Goal: Task Accomplishment & Management: Manage account settings

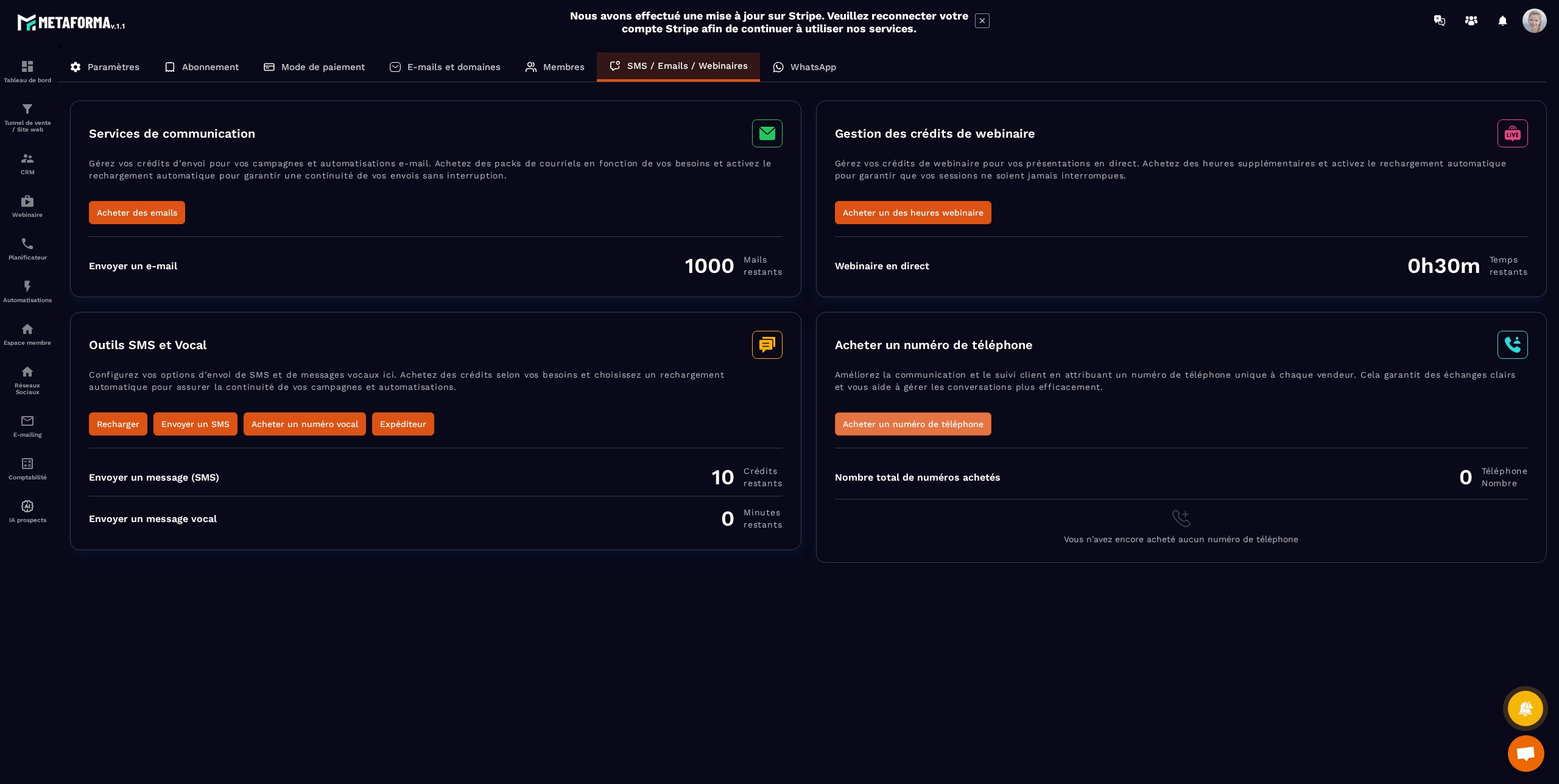
click at [897, 428] on button "Acheter un numéro de téléphone" at bounding box center [914, 423] width 156 height 23
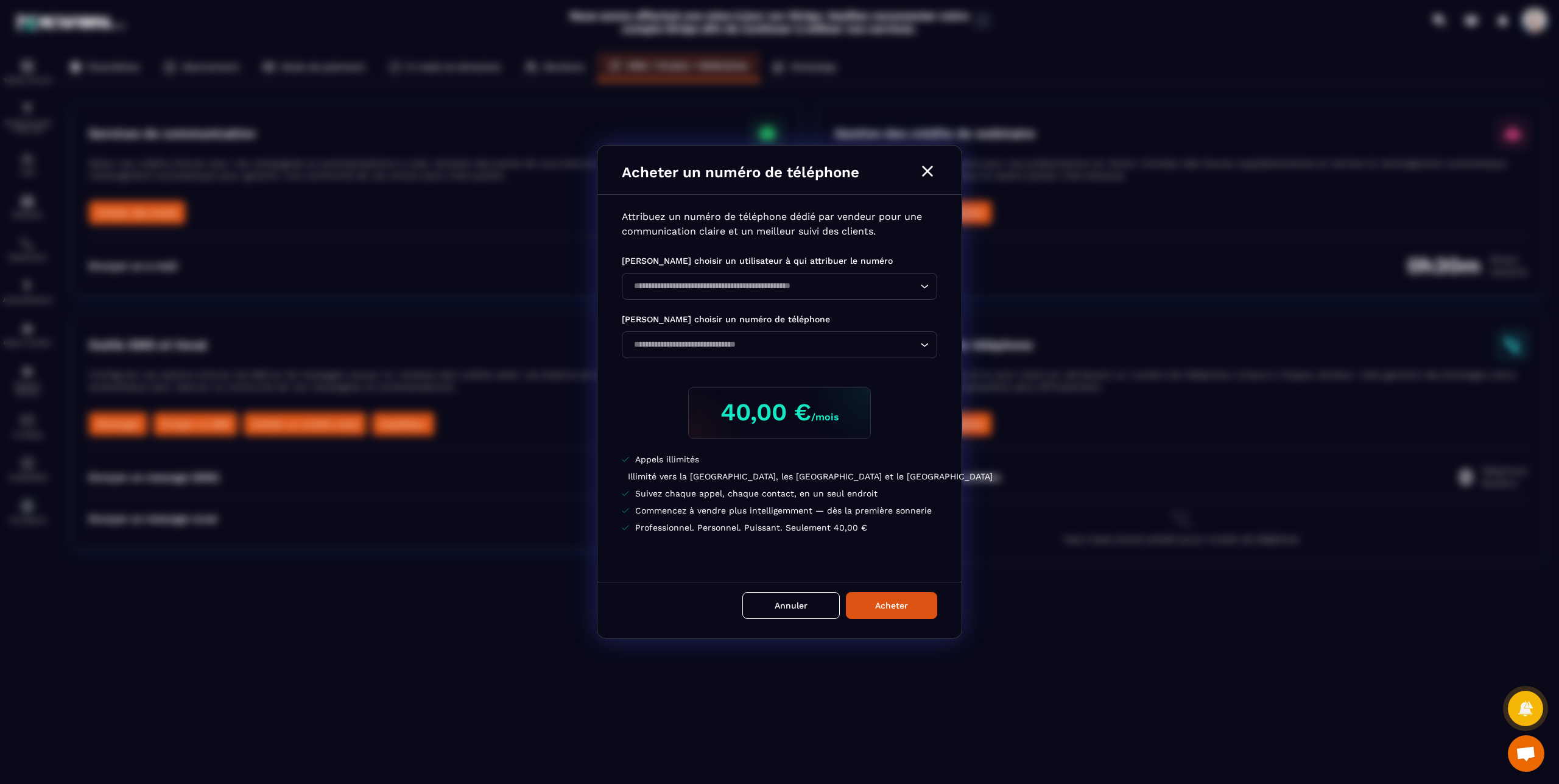
click at [925, 172] on icon "Modal window" at bounding box center [927, 171] width 19 height 19
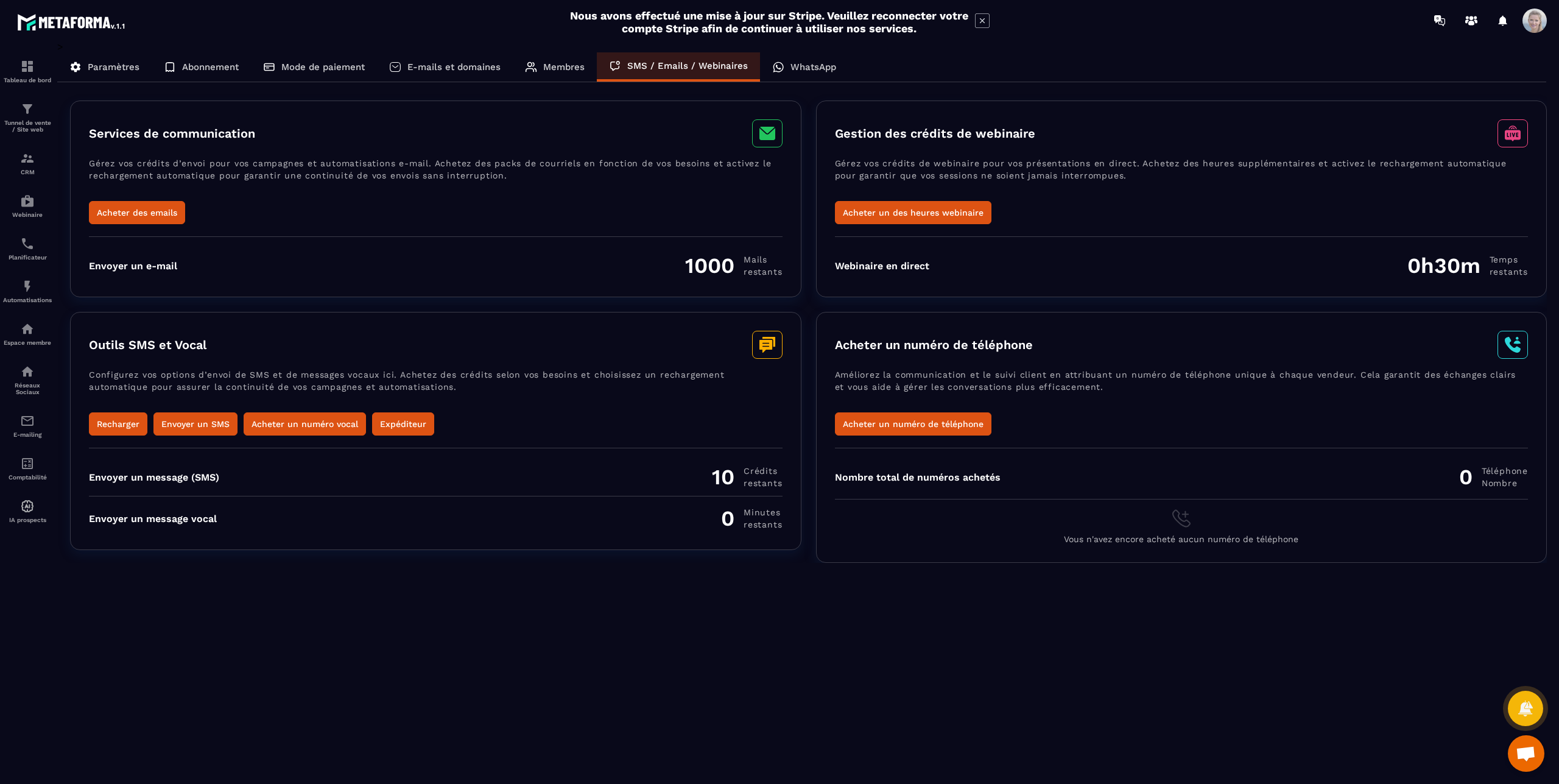
click at [530, 70] on icon at bounding box center [531, 67] width 12 height 12
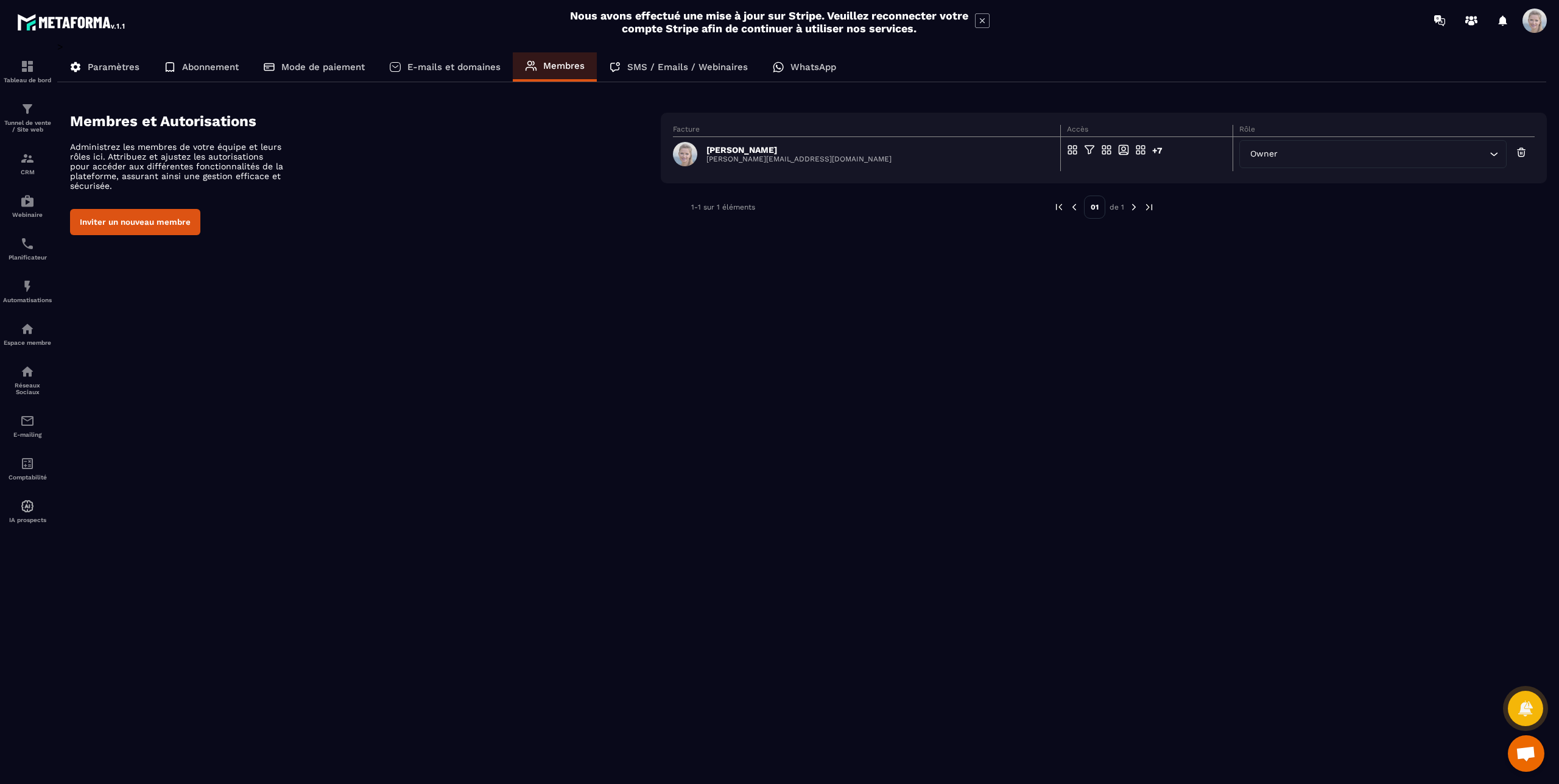
click at [461, 70] on p "E-mails et domaines" at bounding box center [454, 67] width 93 height 11
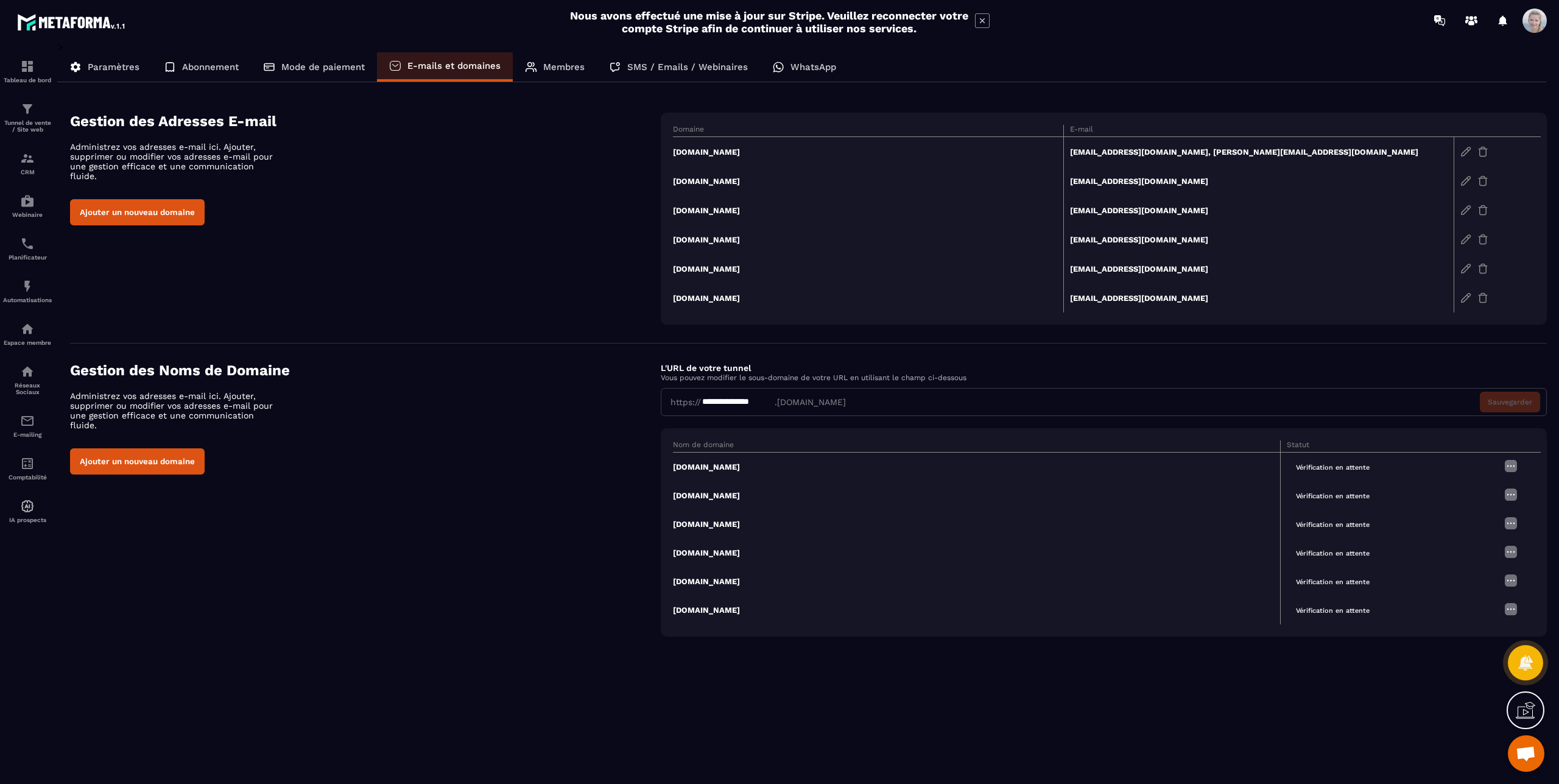
click at [130, 450] on button "Ajouter un nouveau domaine" at bounding box center [137, 461] width 134 height 26
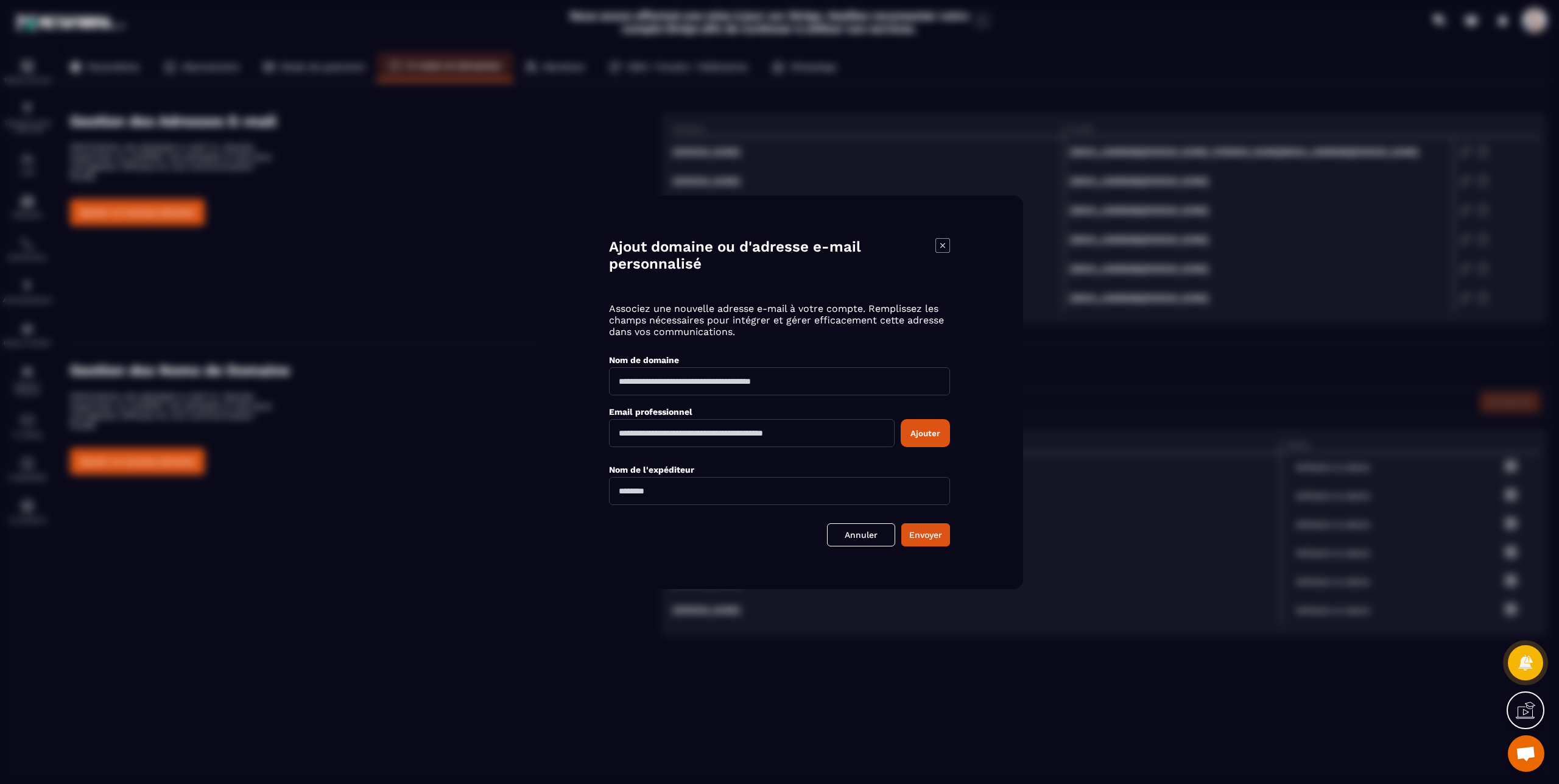
click at [622, 382] on input "Modal window" at bounding box center [779, 381] width 341 height 28
type input "**********"
click at [940, 245] on icon "Modal window" at bounding box center [943, 245] width 5 height 5
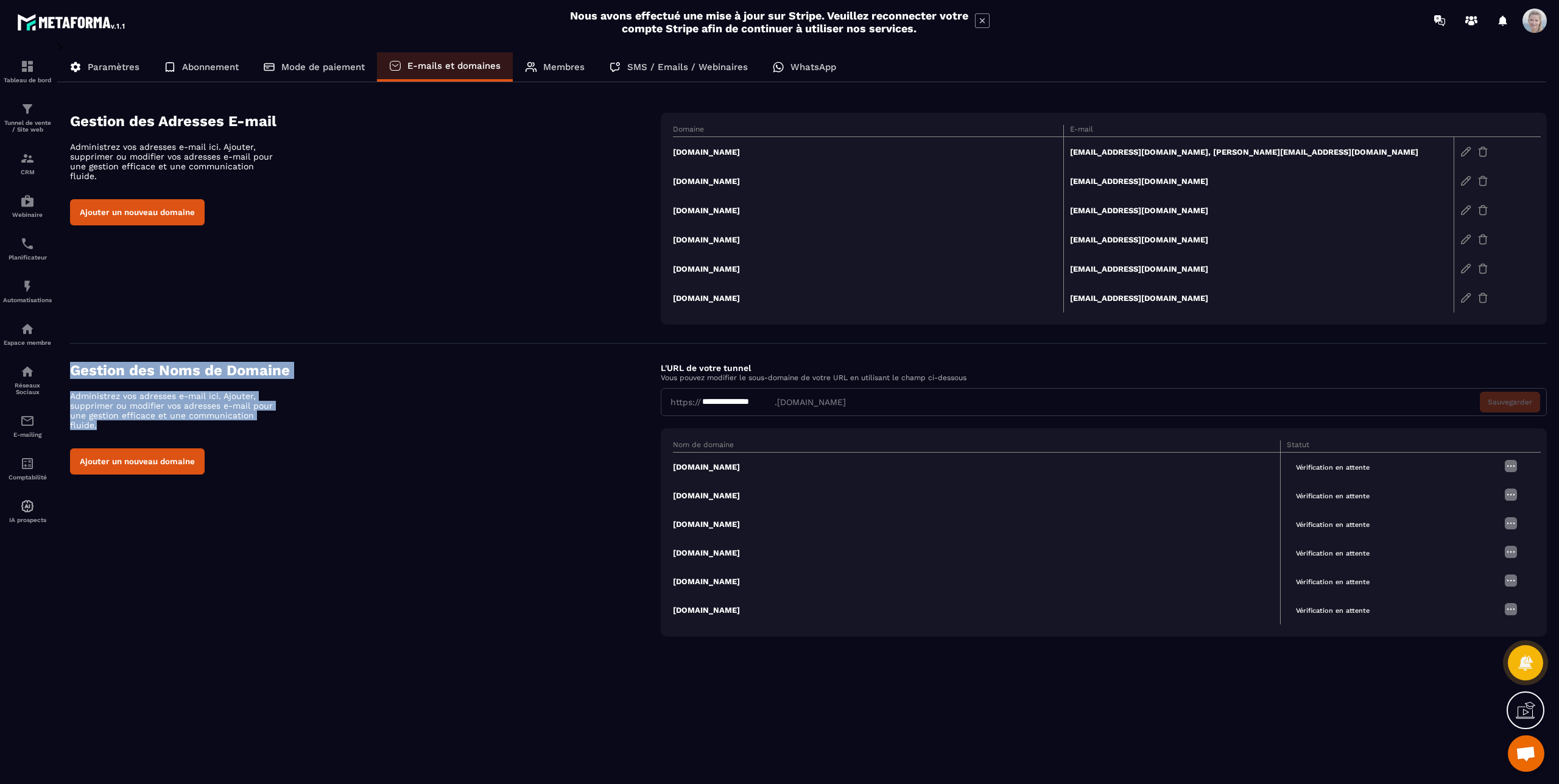
drag, startPoint x: 73, startPoint y: 369, endPoint x: 279, endPoint y: 465, distance: 227.3
click at [279, 465] on div "**********" at bounding box center [809, 499] width 1477 height 275
click at [199, 376] on h4 "Gestion des Noms de Domaine" at bounding box center [365, 370] width 591 height 17
drag, startPoint x: 70, startPoint y: 371, endPoint x: 287, endPoint y: 416, distance: 221.6
click at [287, 416] on div "Gestion des Noms de Domaine Administrez vos adresses e-mail ici. Ajouter, suppr…" at bounding box center [365, 418] width 591 height 113
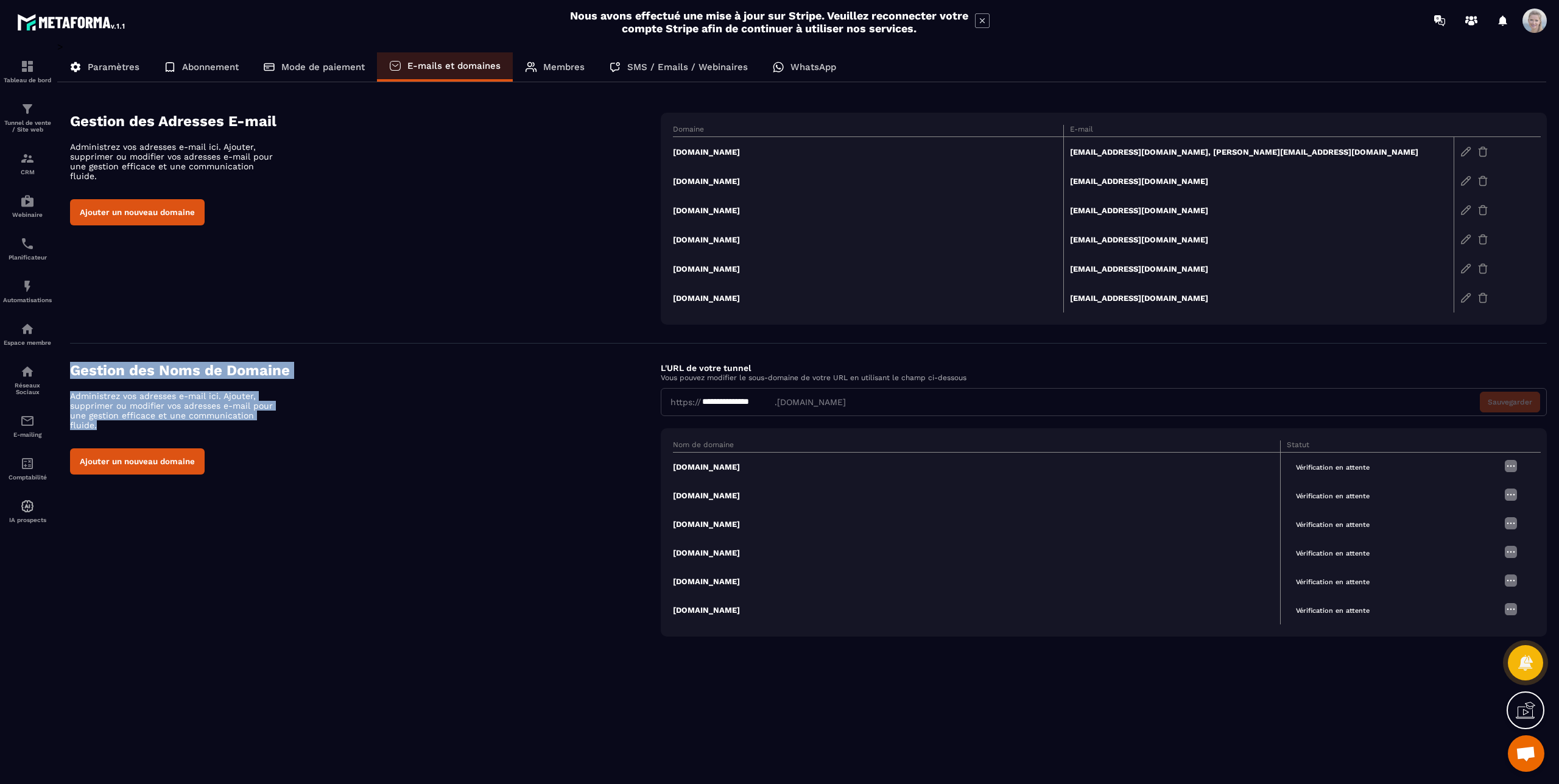
copy div "Gestion des Noms de Domaine Administrez vos adresses e-mail ici. Ajouter, suppr…"
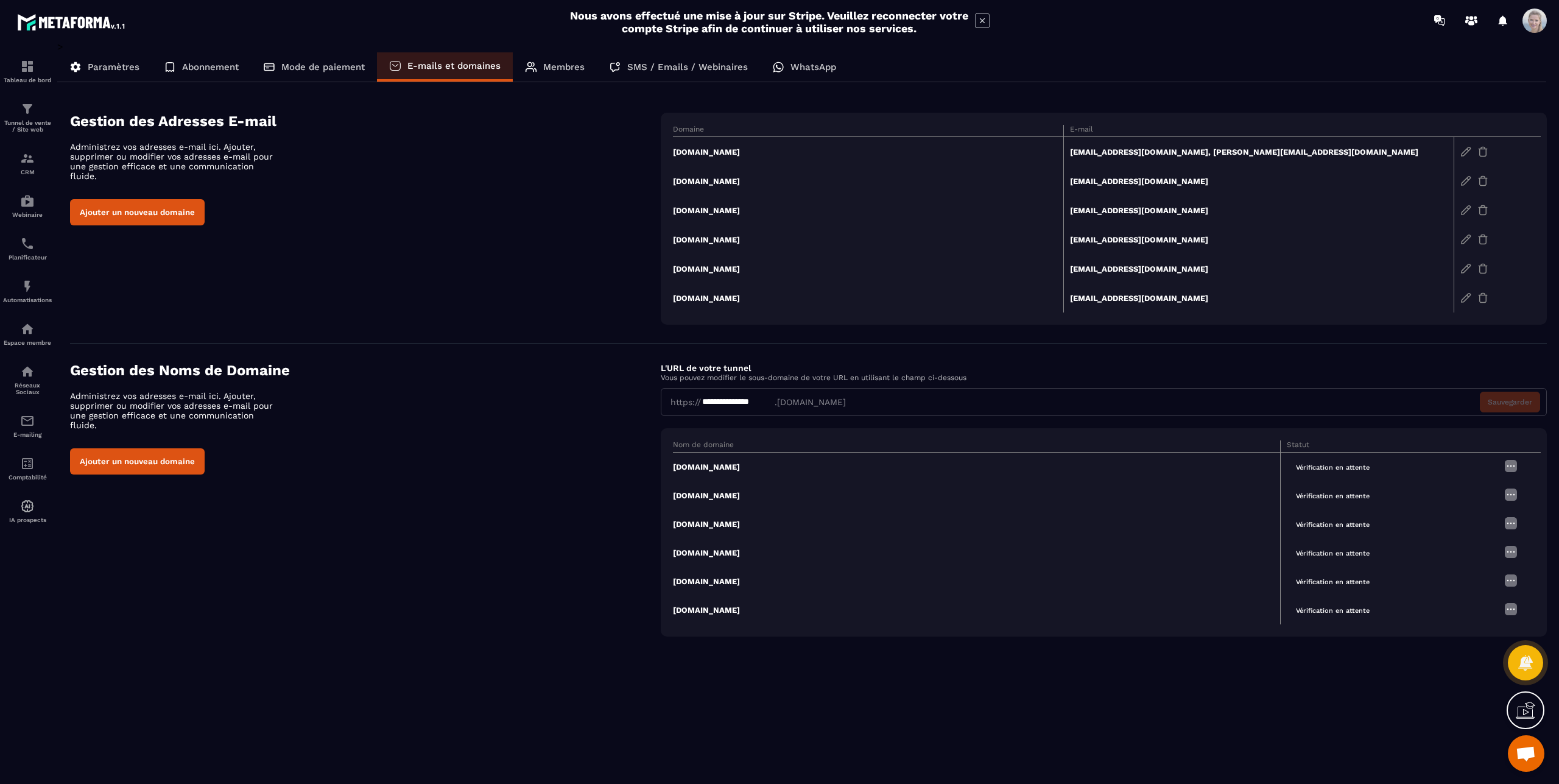
click at [152, 61] on div "Paramètres" at bounding box center [201, 67] width 99 height 29
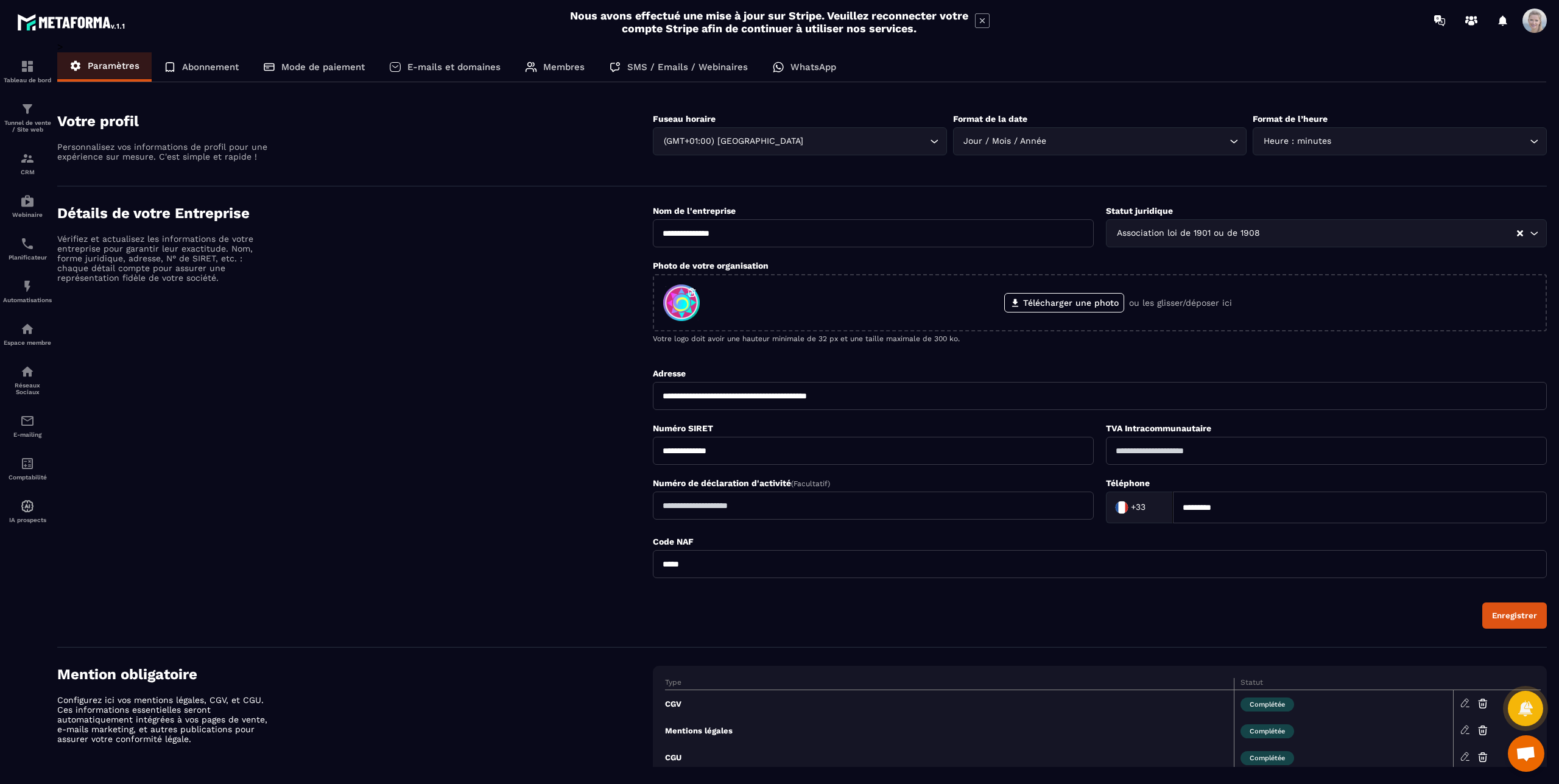
click at [191, 61] on div "Abonnement" at bounding box center [201, 67] width 99 height 29
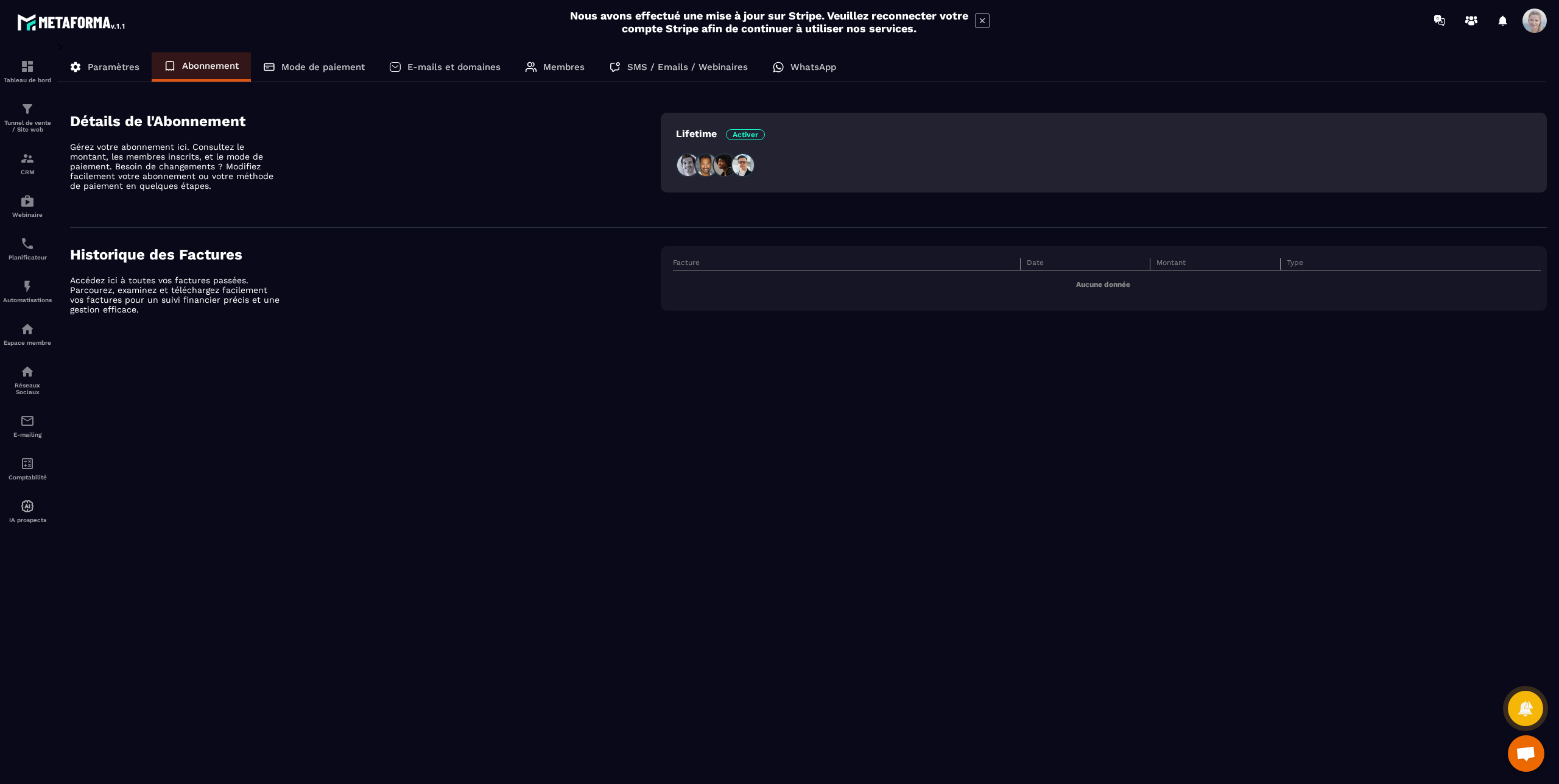
click at [696, 135] on p "Lifetime Activer" at bounding box center [720, 133] width 89 height 11
click at [692, 168] on img at bounding box center [688, 165] width 24 height 24
click at [750, 134] on span "Activer" at bounding box center [745, 134] width 39 height 11
click at [334, 63] on p "Mode de paiement" at bounding box center [323, 67] width 83 height 11
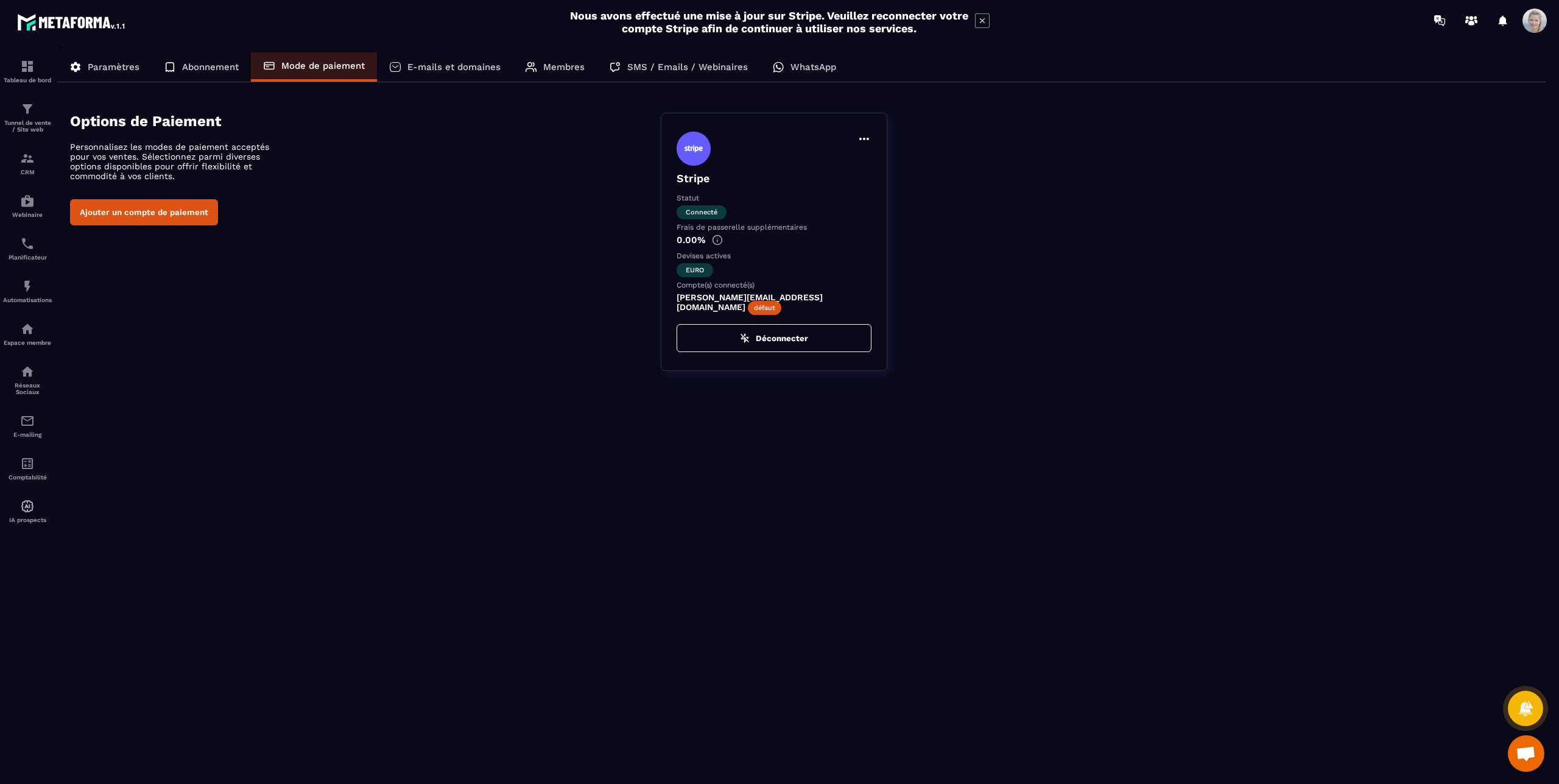
click at [441, 69] on p "E-mails et domaines" at bounding box center [454, 67] width 93 height 11
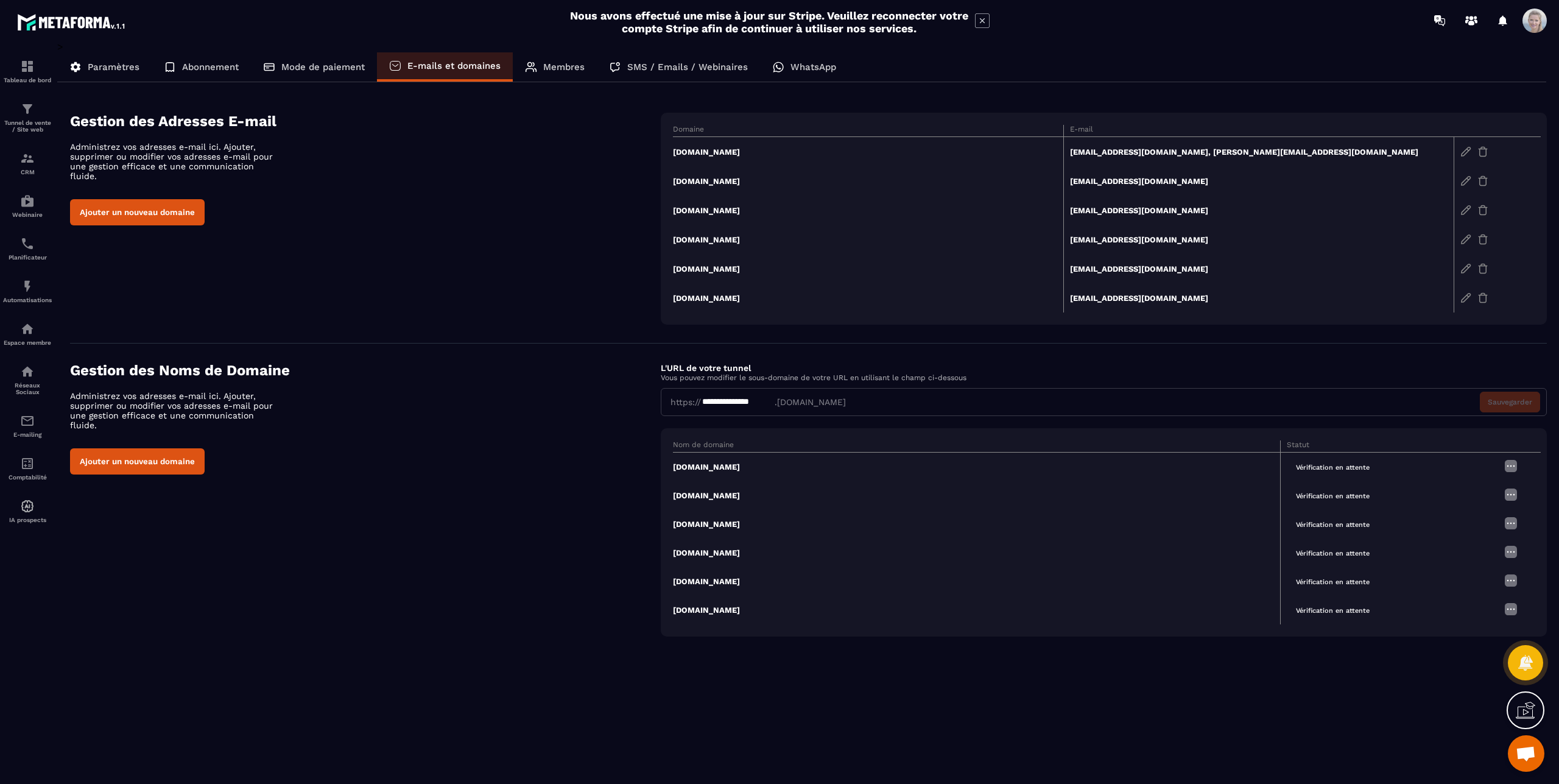
click at [97, 62] on p "Paramètres" at bounding box center [114, 67] width 52 height 11
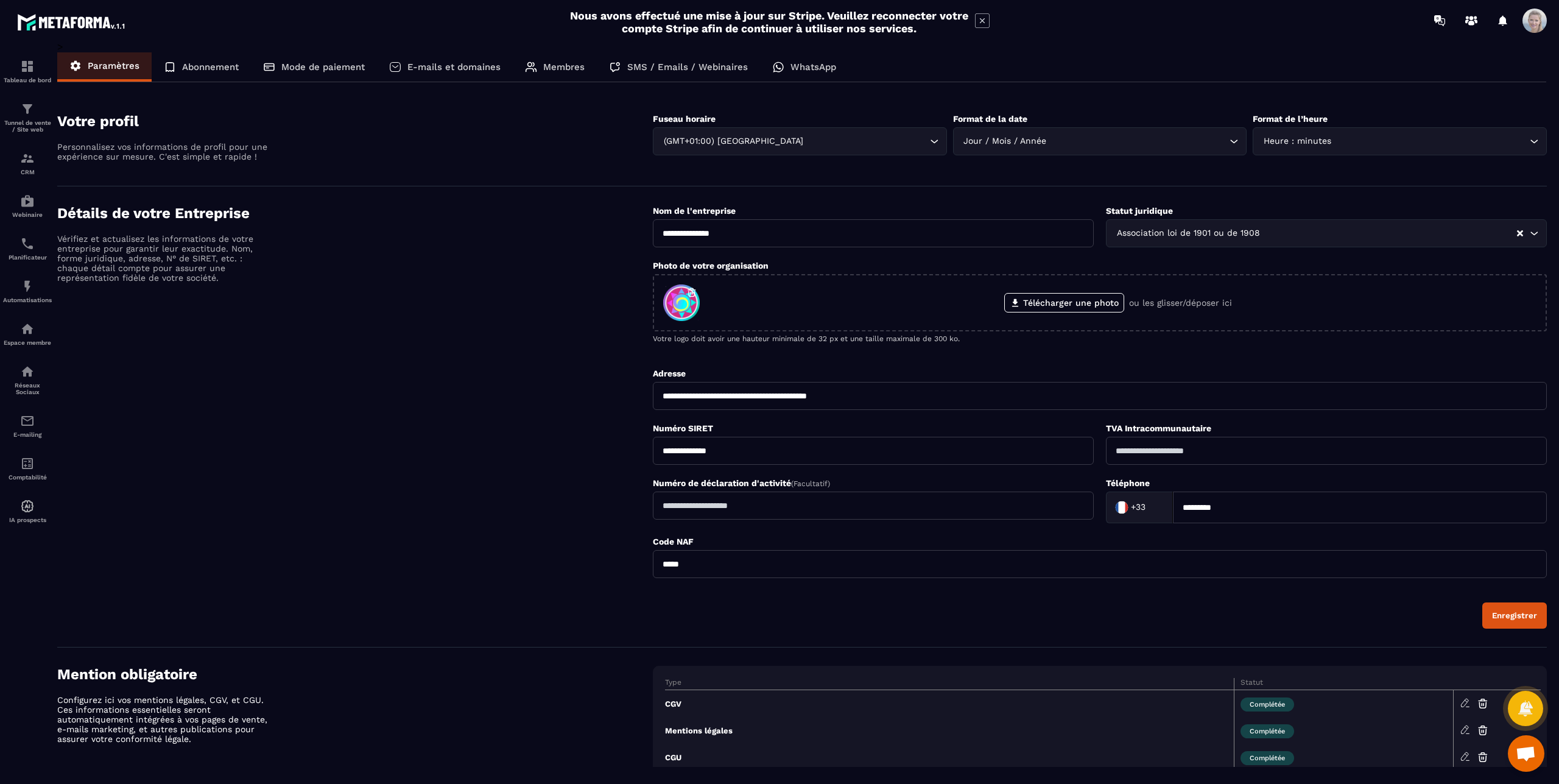
click at [686, 69] on p "SMS / Emails / Webinaires" at bounding box center [687, 67] width 121 height 11
